Goal: Find specific page/section: Find specific page/section

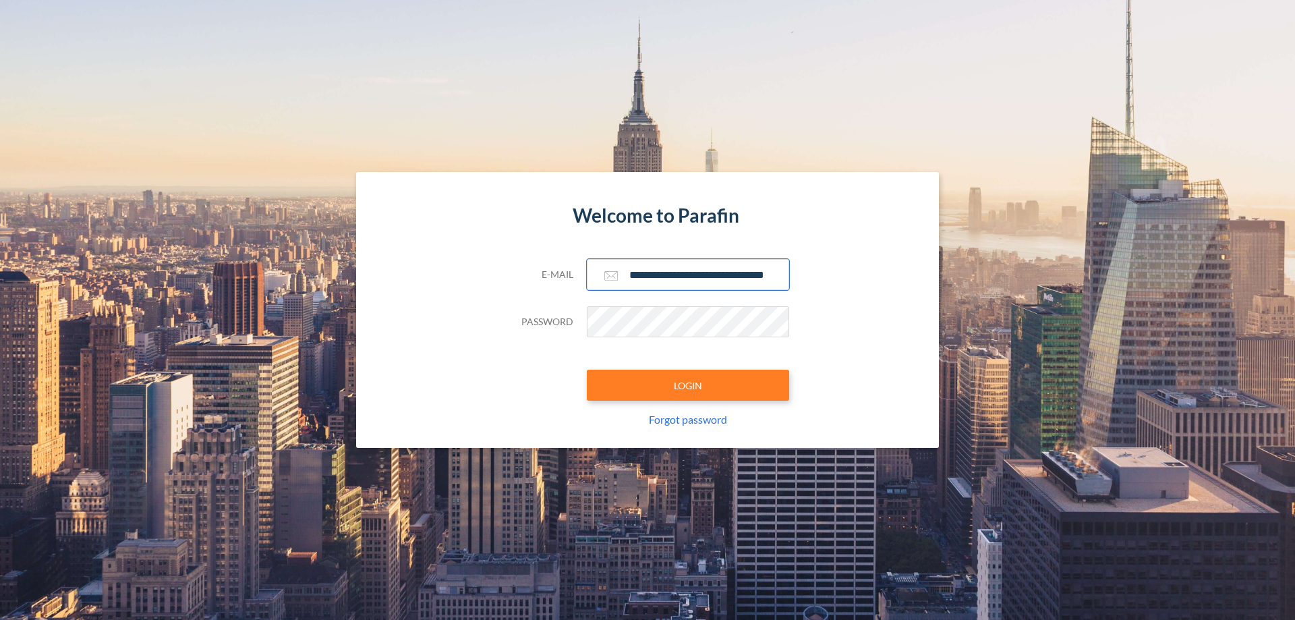
scroll to position [0, 22]
type input "**********"
click at [688, 385] on button "LOGIN" at bounding box center [688, 385] width 202 height 31
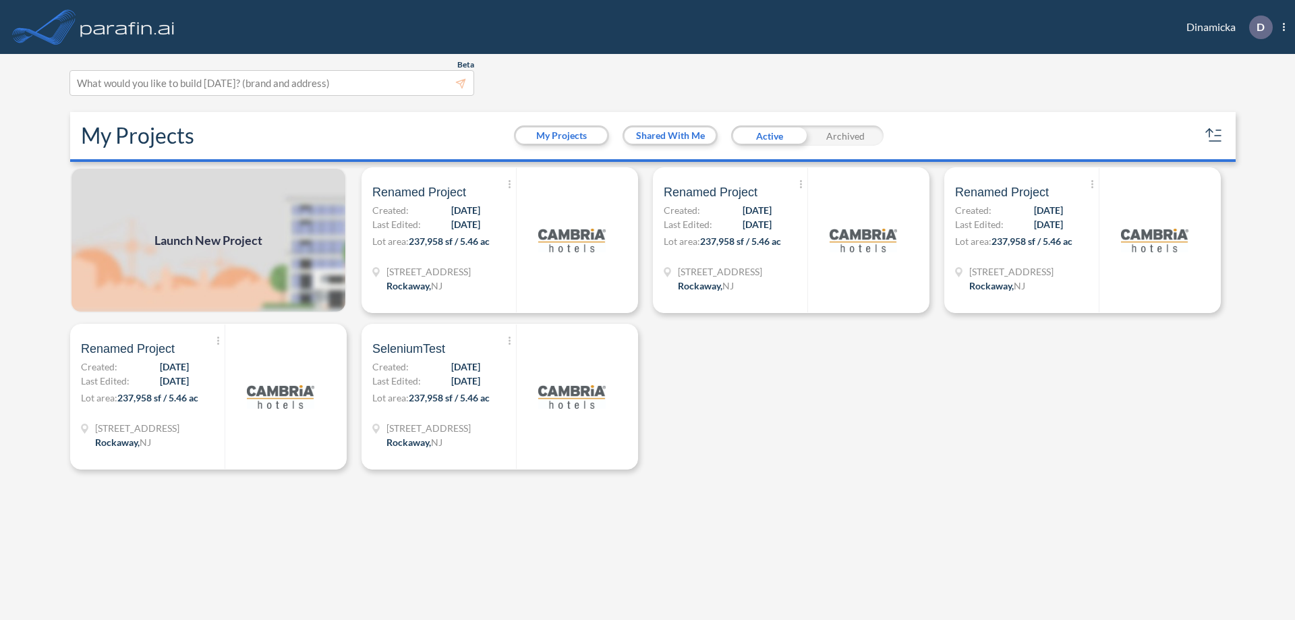
scroll to position [3, 0]
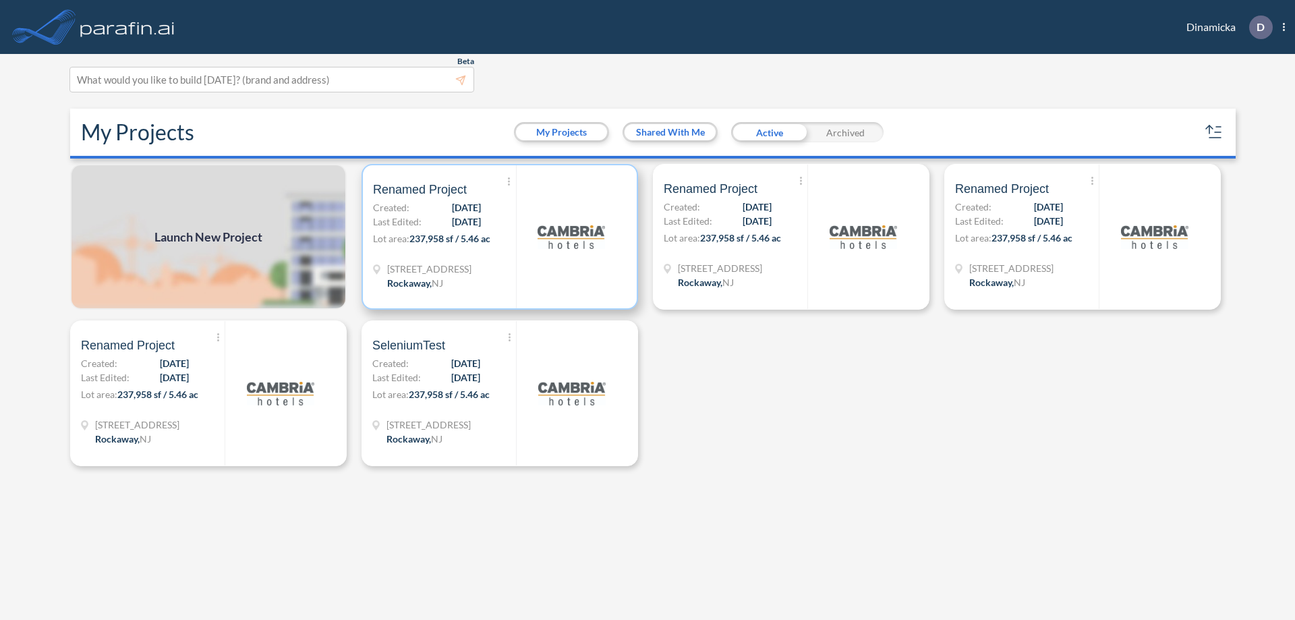
click at [500, 237] on p "Lot area: 237,958 sf / 5.46 ac" at bounding box center [444, 241] width 143 height 20
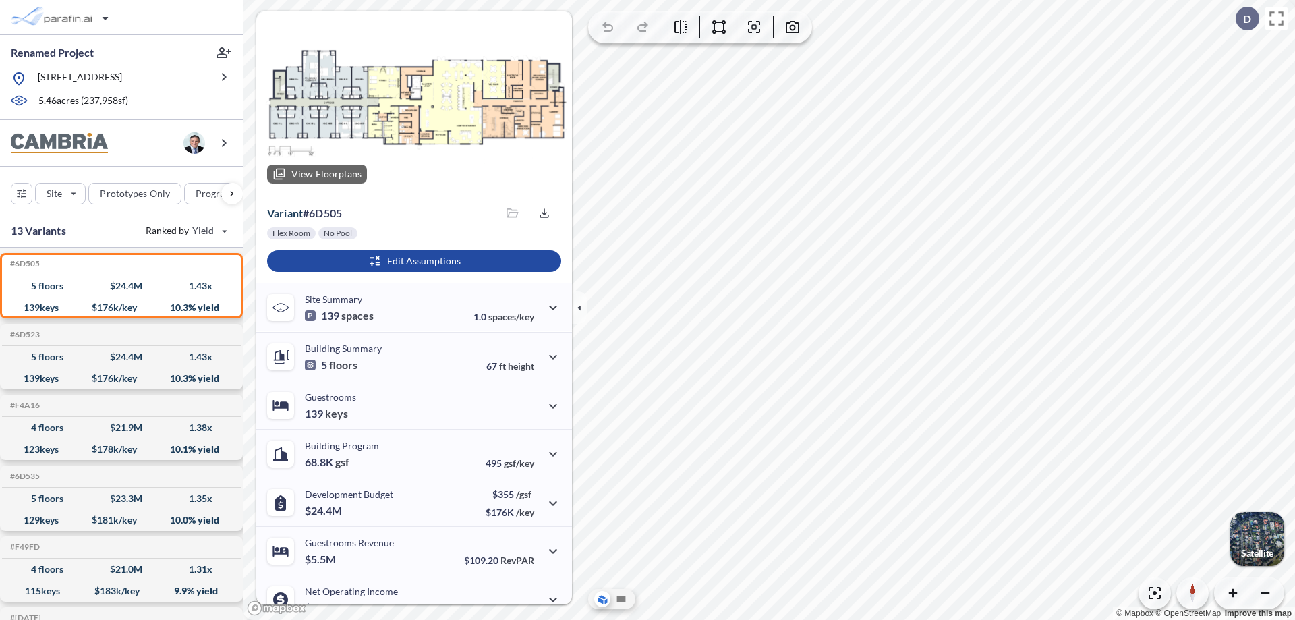
click at [412, 103] on div at bounding box center [414, 102] width 316 height 183
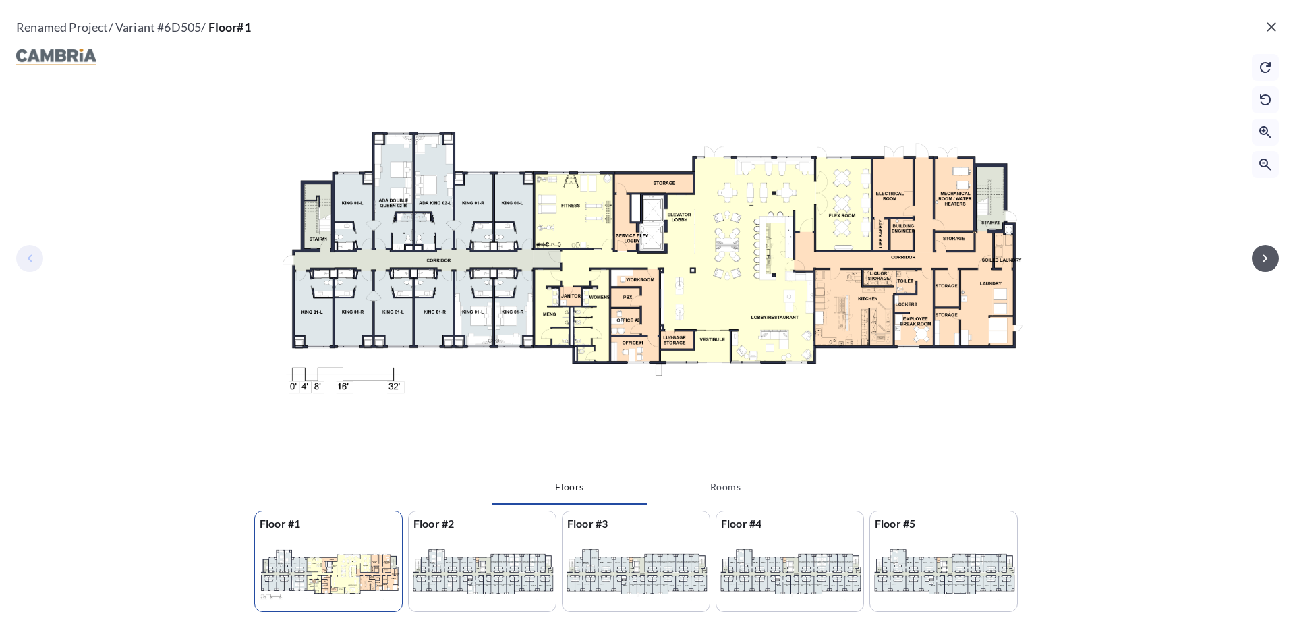
click at [1265, 258] on icon "button" at bounding box center [1264, 257] width 5 height 7
